Goal: Navigation & Orientation: Find specific page/section

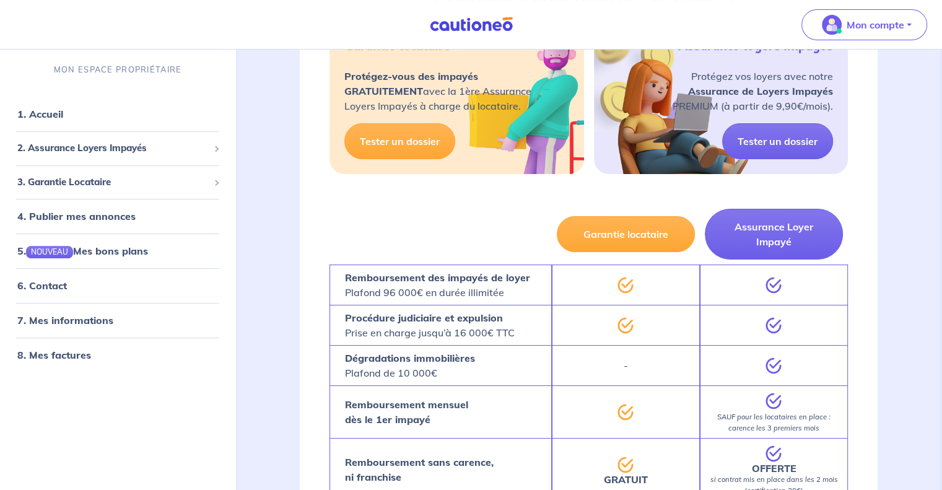
scroll to position [310, 0]
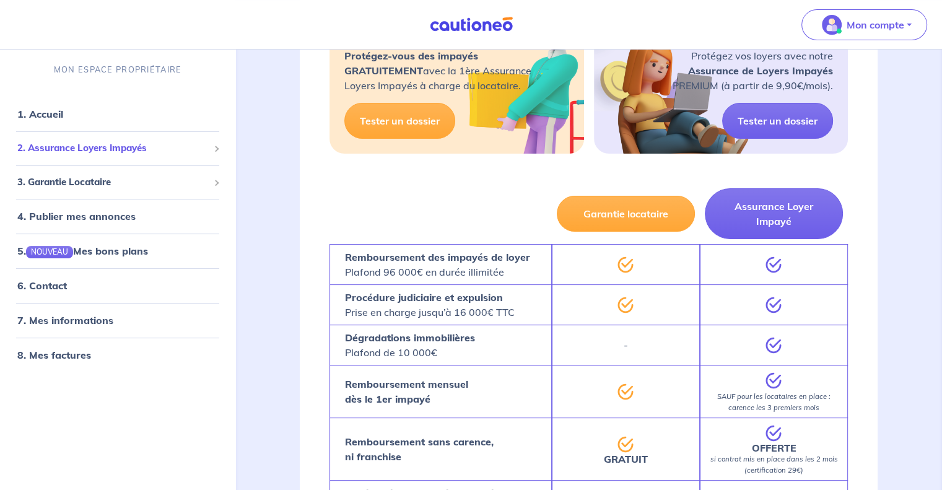
click at [198, 153] on span "2. Assurance Loyers Impayés" at bounding box center [112, 148] width 191 height 14
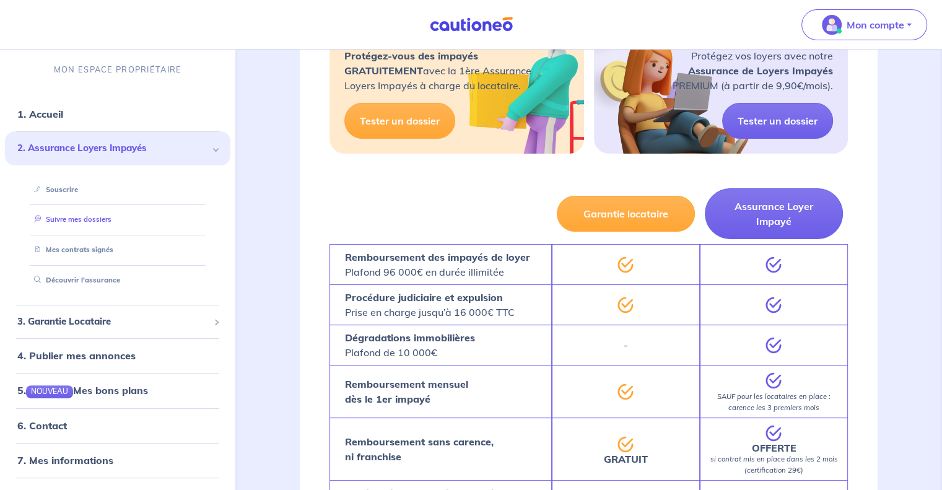
click at [90, 224] on link "Suivre mes dossiers" at bounding box center [70, 220] width 82 height 9
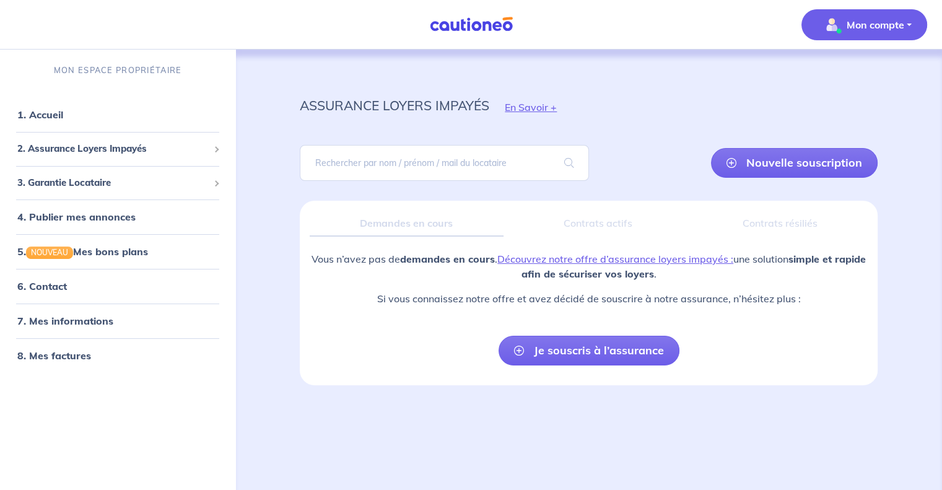
click at [846, 36] on button "Mon compte" at bounding box center [865, 24] width 126 height 31
click at [833, 74] on link "Mes informations" at bounding box center [852, 77] width 100 height 20
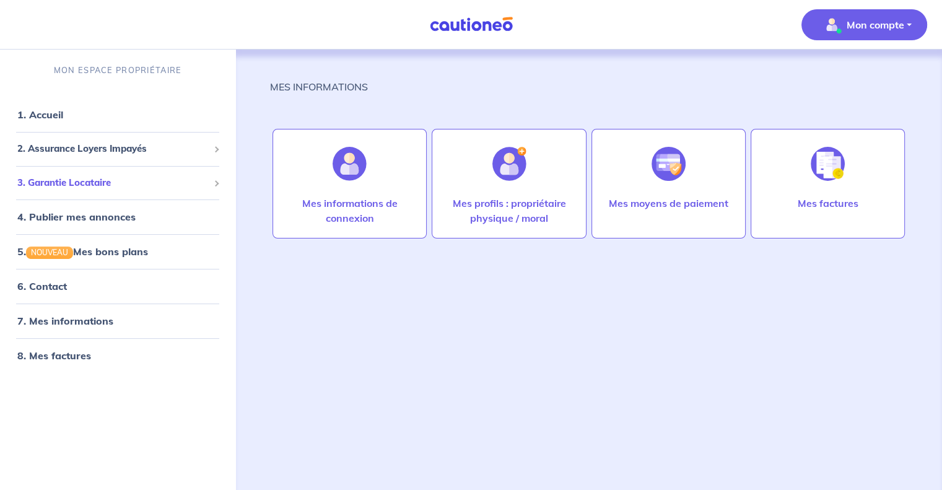
click at [136, 183] on span "3. Garantie Locataire" at bounding box center [112, 183] width 191 height 14
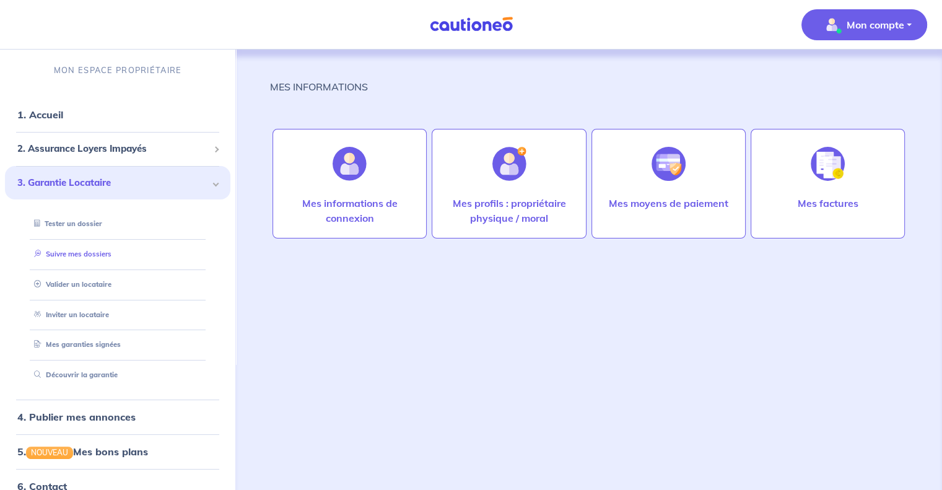
click at [112, 258] on link "Suivre mes dossiers" at bounding box center [70, 254] width 82 height 9
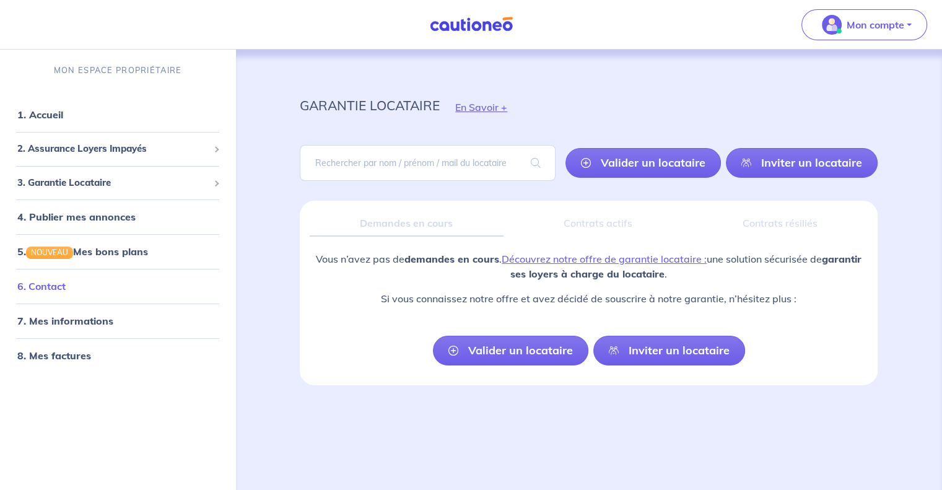
click at [66, 292] on link "6. Contact" at bounding box center [41, 286] width 48 height 12
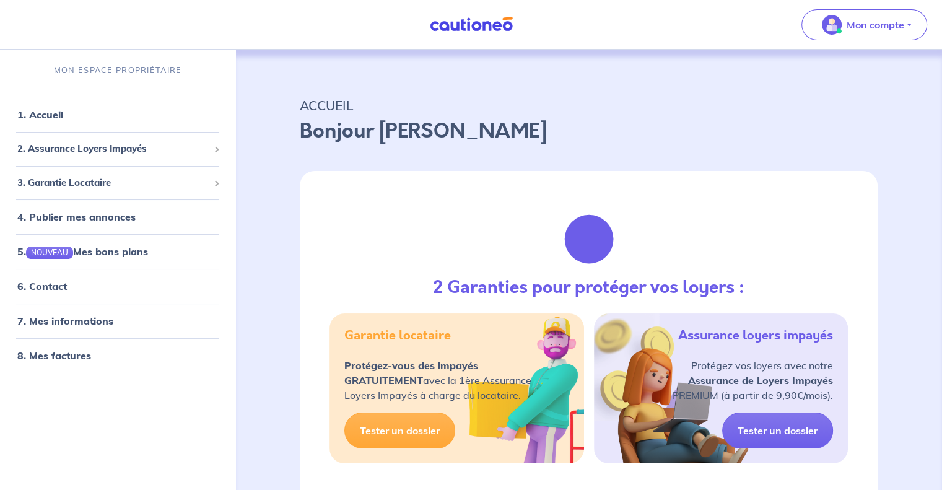
scroll to position [62, 0]
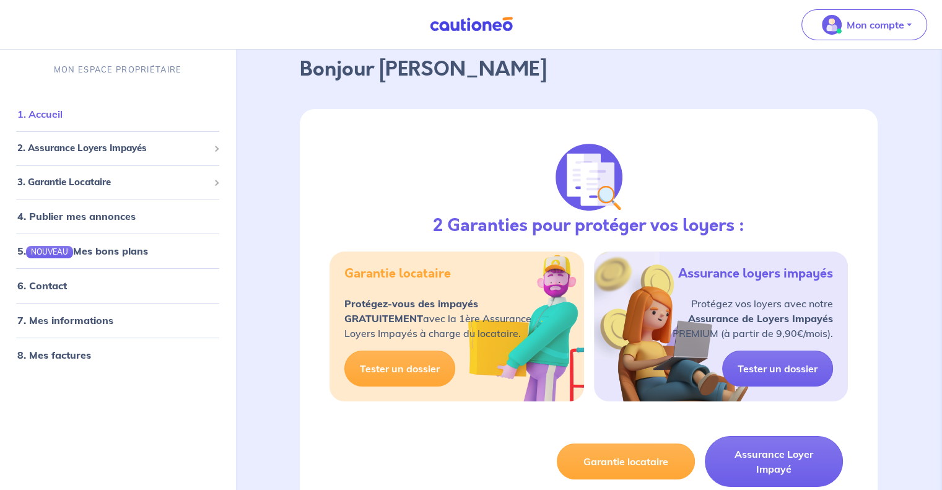
click at [63, 111] on link "1. Accueil" at bounding box center [39, 114] width 45 height 12
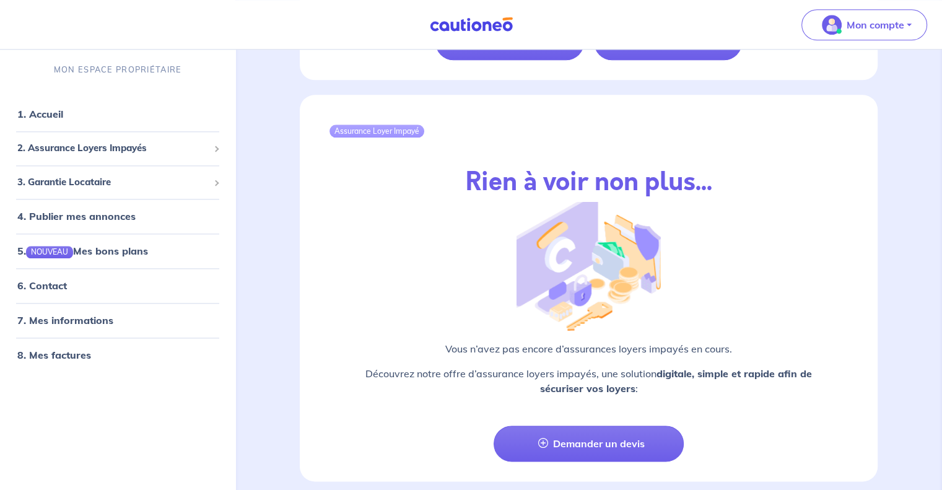
scroll to position [1415, 0]
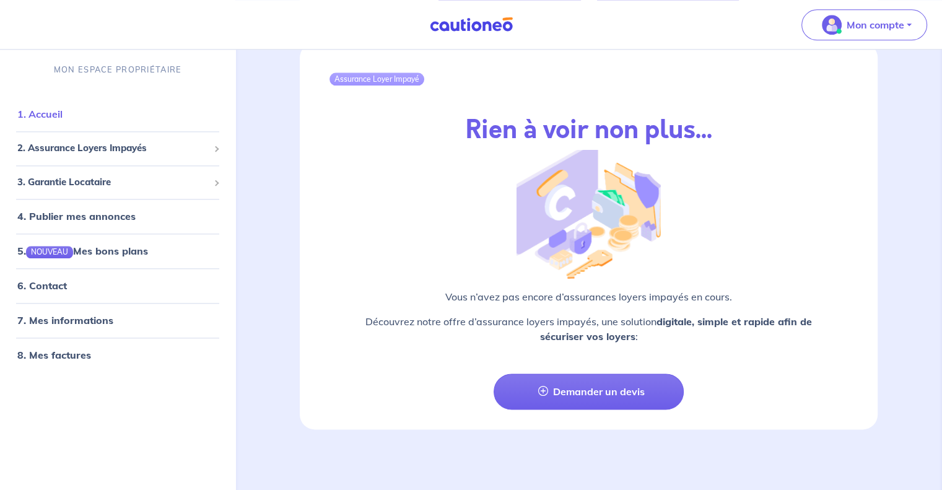
click at [63, 120] on link "1. Accueil" at bounding box center [39, 114] width 45 height 12
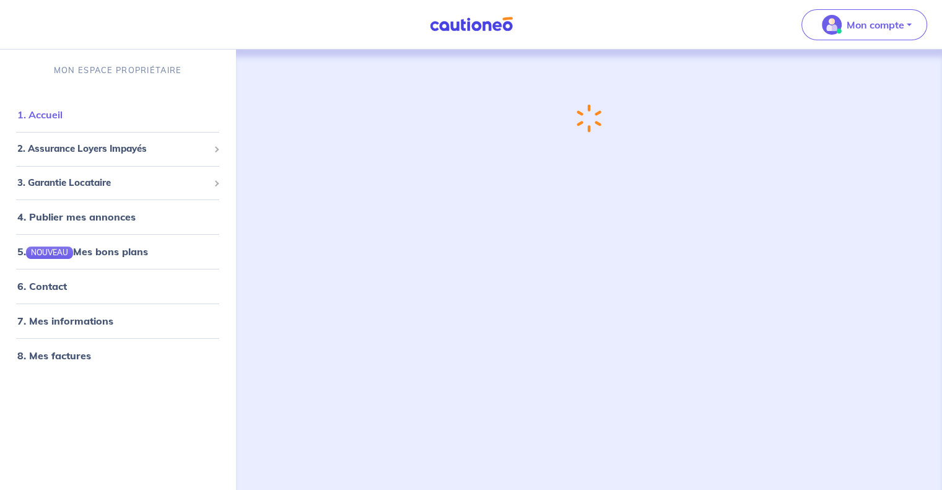
scroll to position [0, 0]
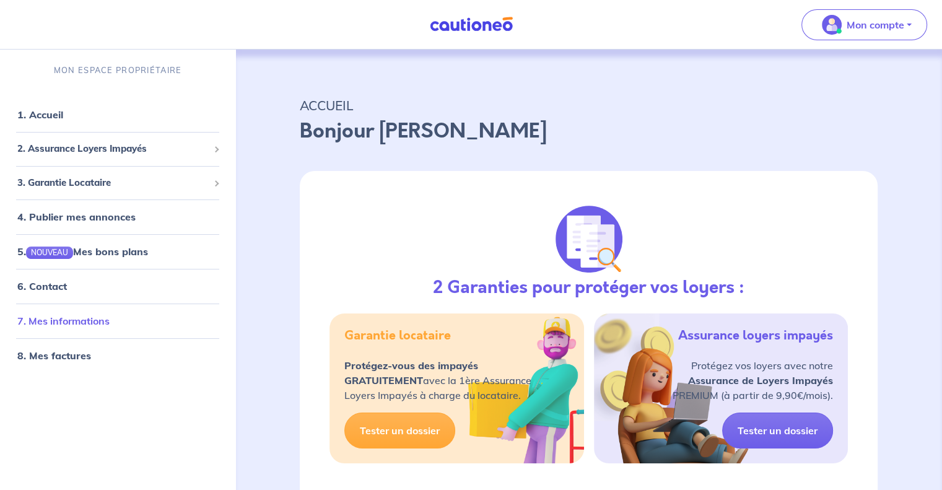
click at [96, 319] on link "7. Mes informations" at bounding box center [63, 321] width 92 height 12
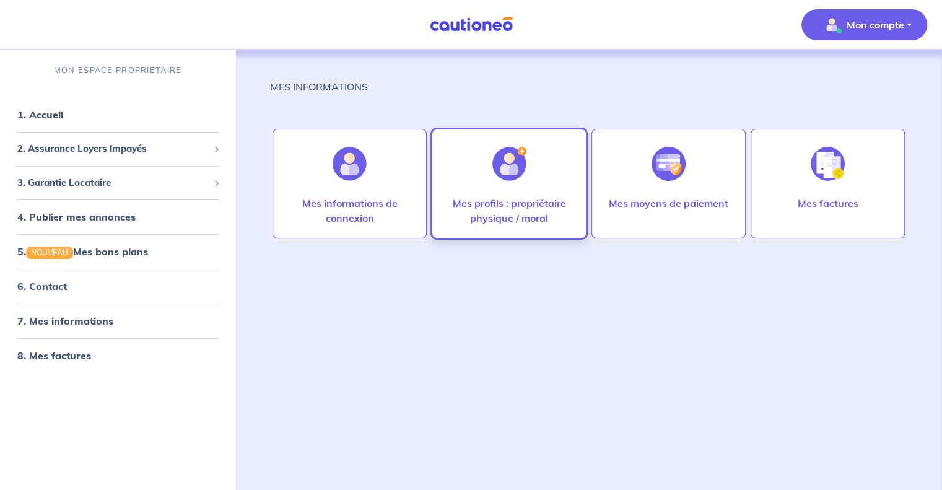
click at [481, 223] on p "Mes profils : propriétaire physique / moral" at bounding box center [509, 211] width 128 height 30
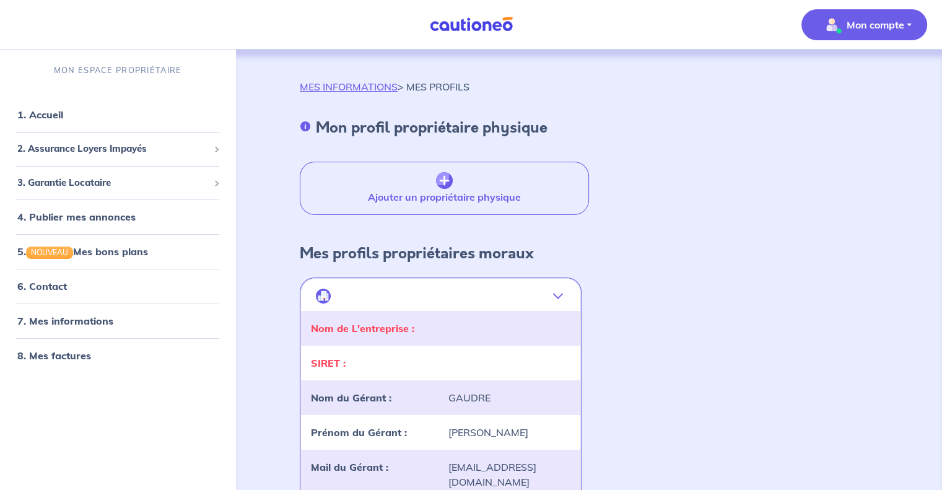
click at [852, 30] on p "Mon compte" at bounding box center [876, 24] width 58 height 15
click at [851, 80] on link "Mes informations" at bounding box center [852, 77] width 100 height 20
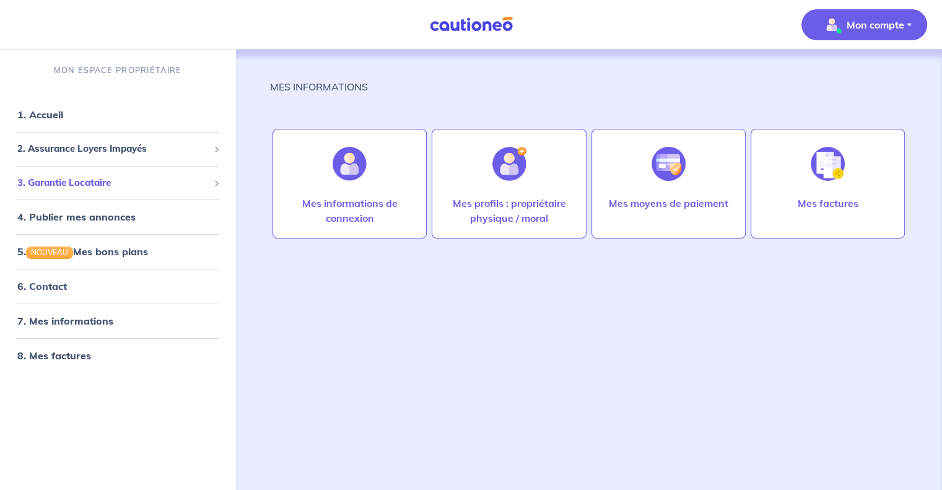
click at [128, 192] on div "3. Garantie Locataire" at bounding box center [118, 183] width 226 height 24
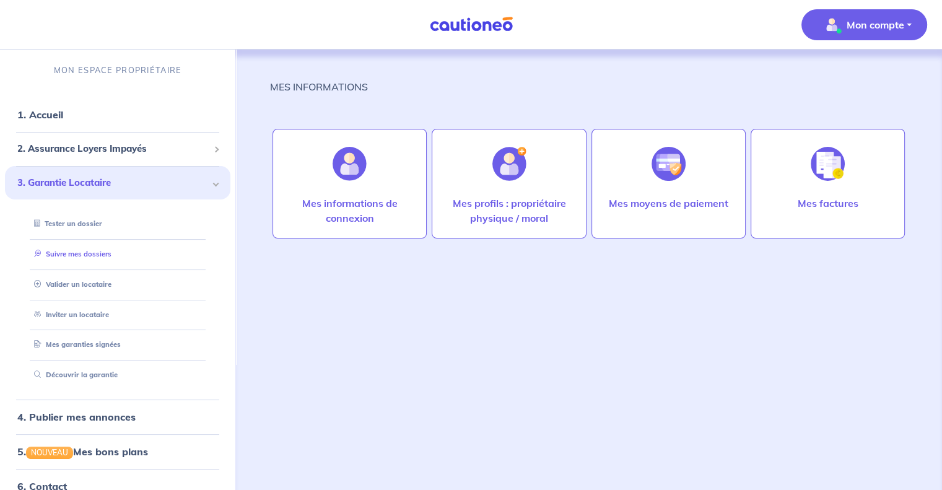
click at [102, 250] on link "Suivre mes dossiers" at bounding box center [70, 254] width 82 height 9
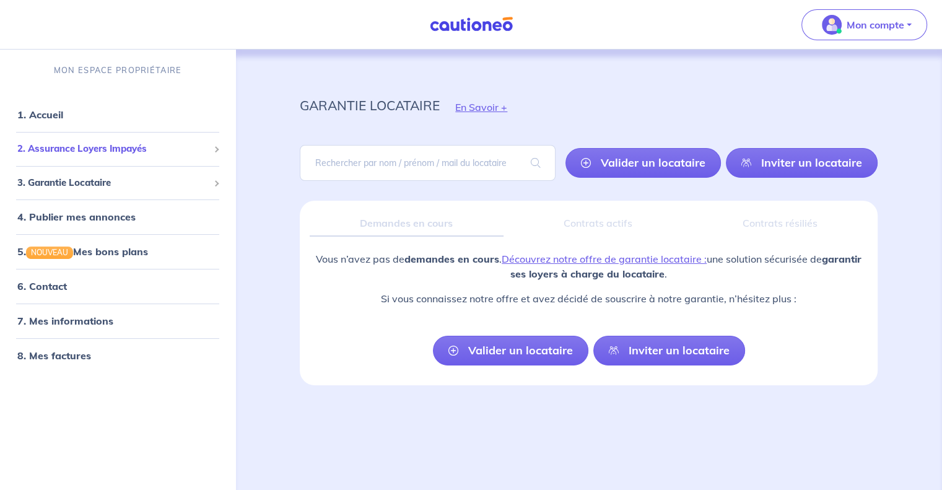
click at [144, 147] on span "2. Assurance Loyers Impayés" at bounding box center [112, 149] width 191 height 14
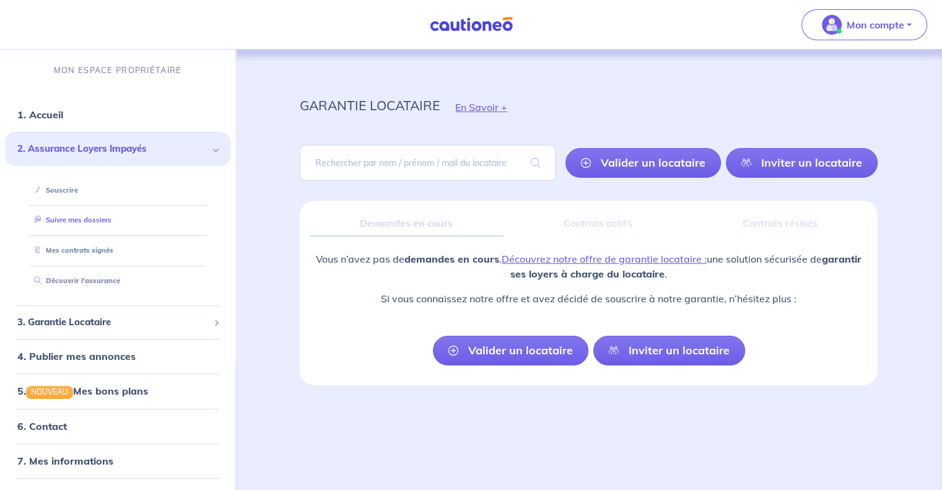
click at [112, 224] on link "Suivre mes dossiers" at bounding box center [70, 220] width 82 height 9
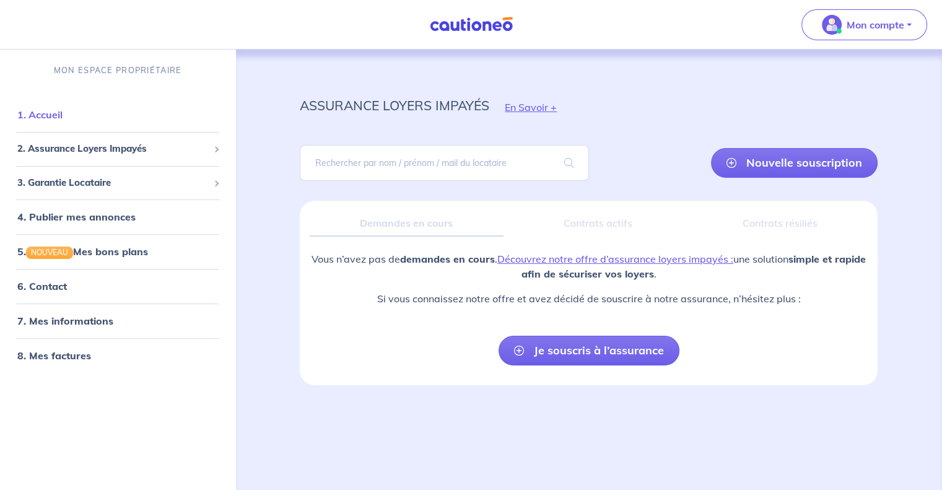
click at [63, 121] on link "1. Accueil" at bounding box center [39, 114] width 45 height 12
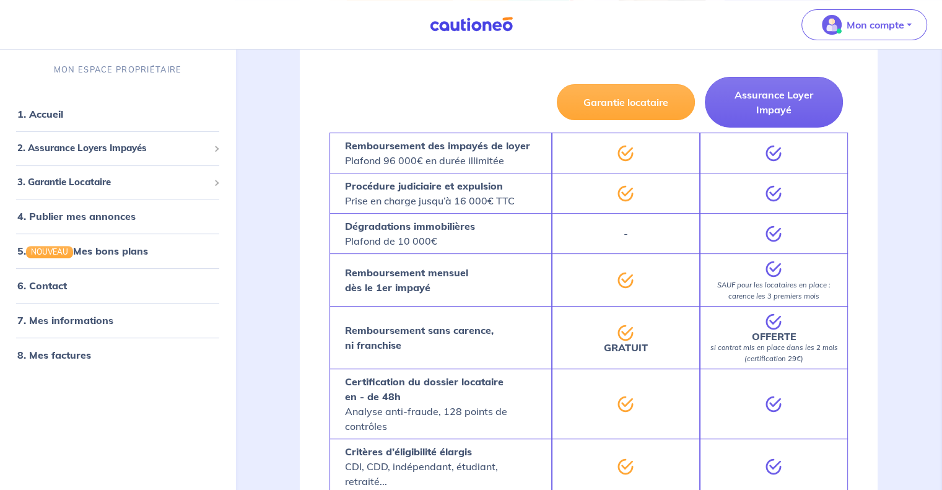
scroll to position [496, 0]
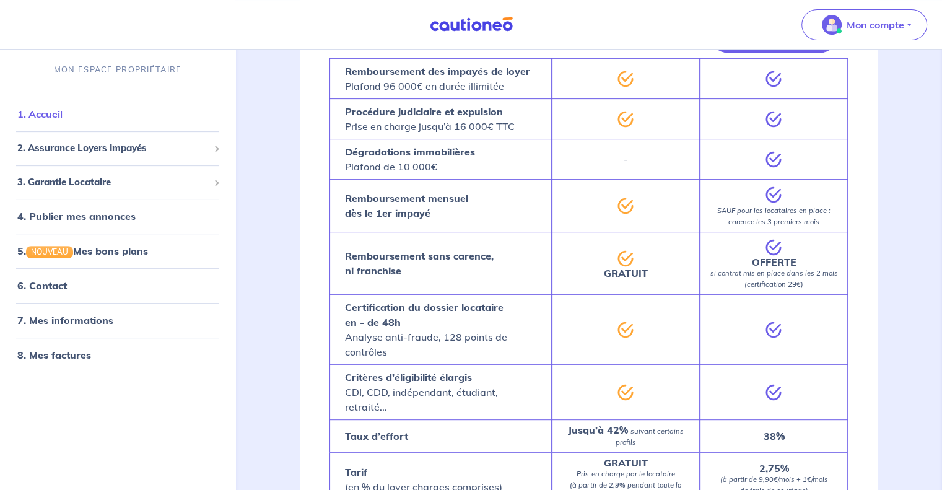
click at [52, 120] on link "1. Accueil" at bounding box center [39, 114] width 45 height 12
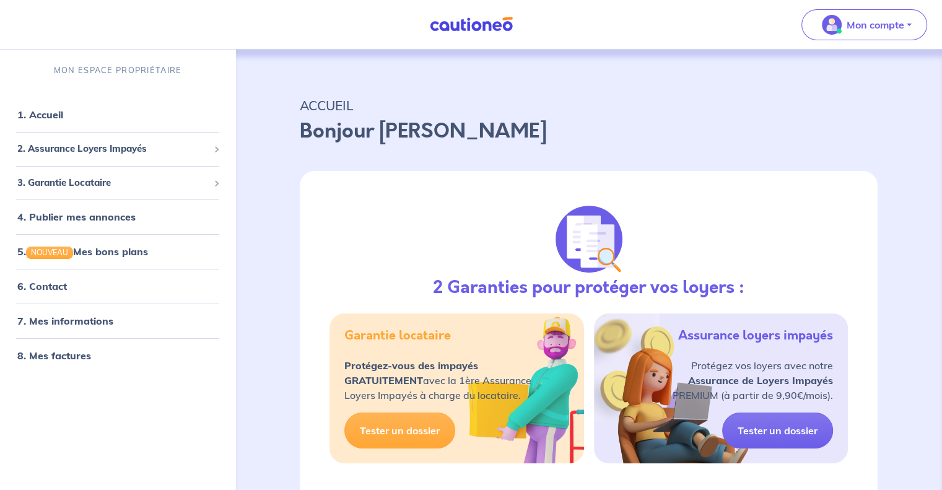
scroll to position [0, 0]
